Goal: Task Accomplishment & Management: Use online tool/utility

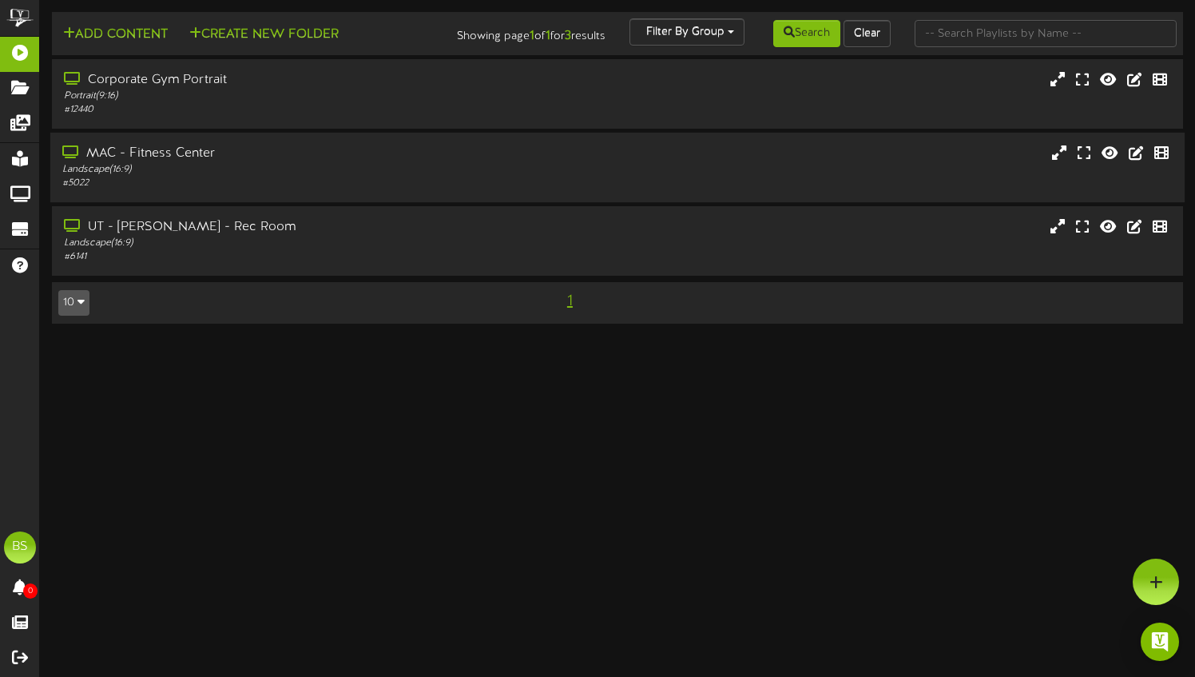
click at [332, 177] on div "Landscape ( 16:9 )" at bounding box center [286, 170] width 449 height 14
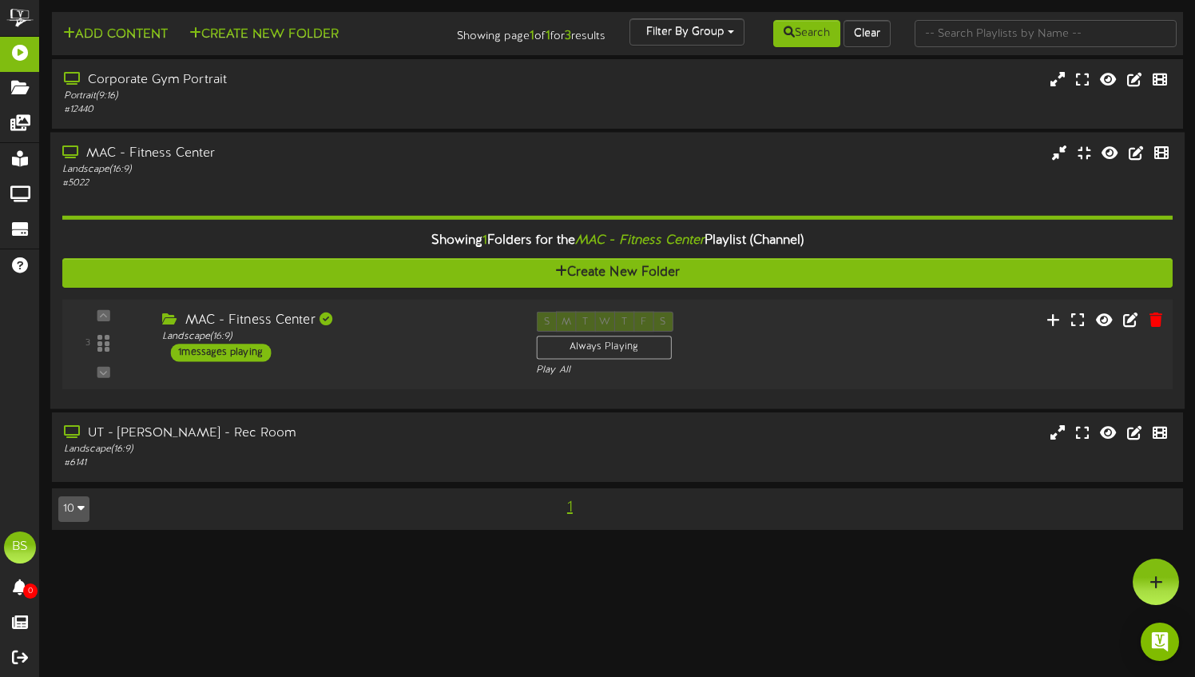
click at [818, 351] on div "3 ( 16:9" at bounding box center [618, 345] width 1122 height 66
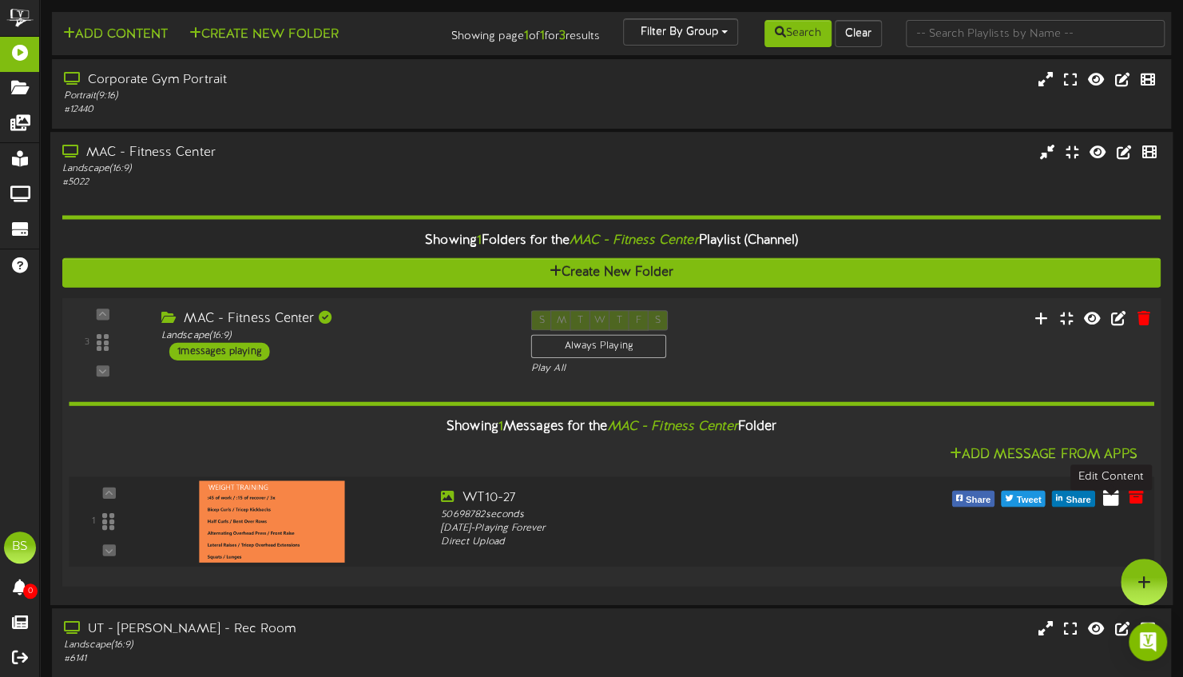
click at [1120, 510] on button at bounding box center [1111, 500] width 26 height 26
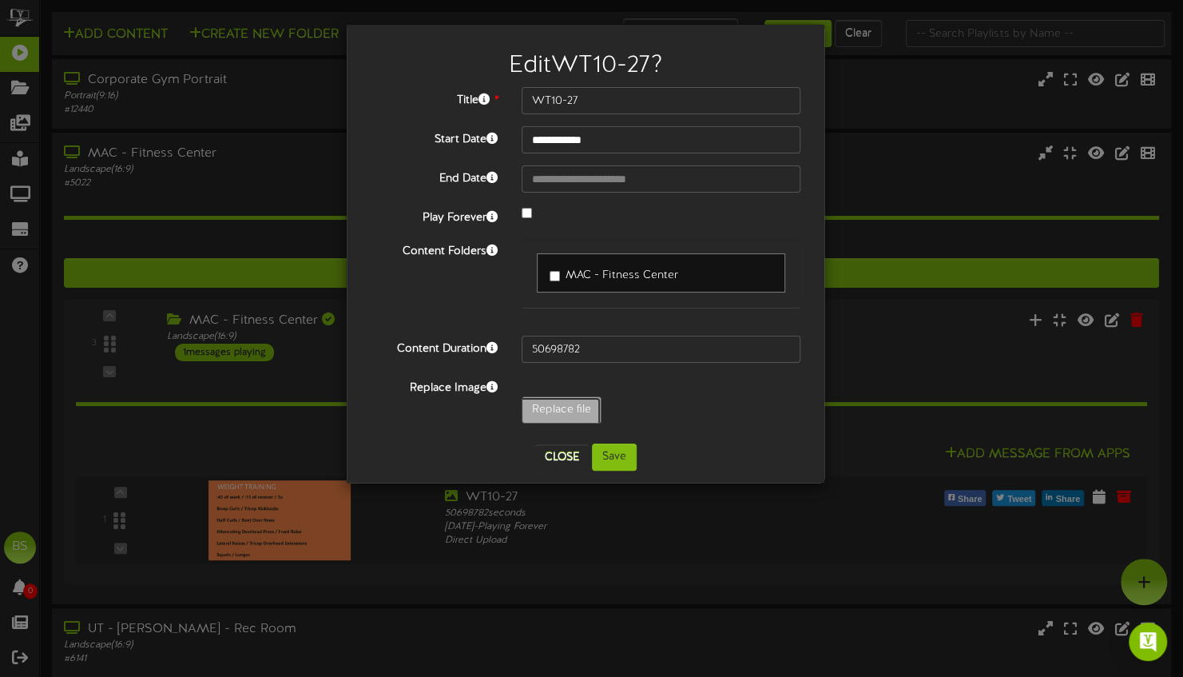
type input "**********"
type input "WT5-7"
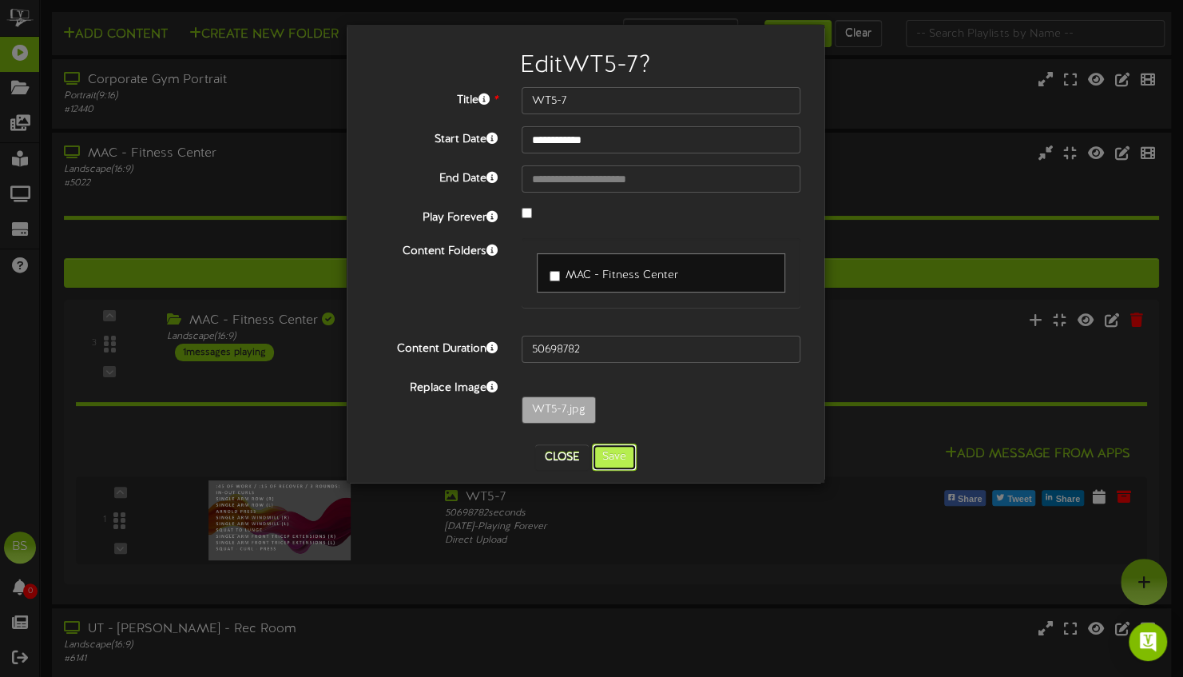
click at [614, 456] on button "Save" at bounding box center [614, 456] width 45 height 27
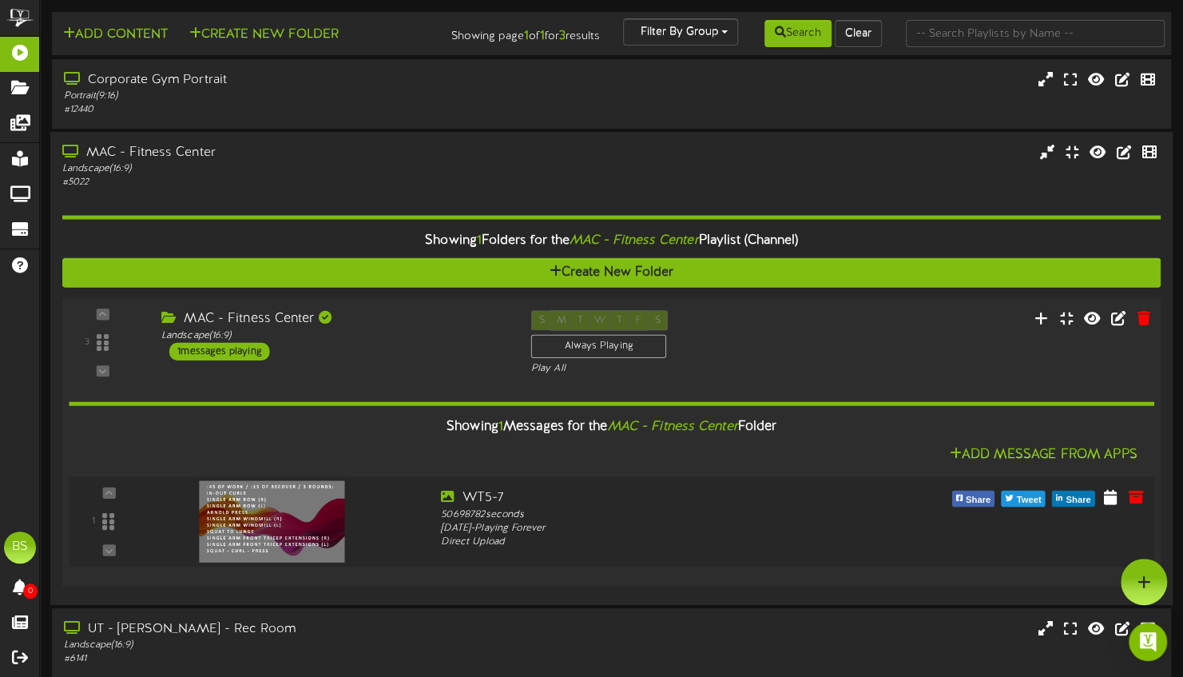
click at [316, 532] on img at bounding box center [271, 520] width 145 height 81
